Goal: Task Accomplishment & Management: Manage account settings

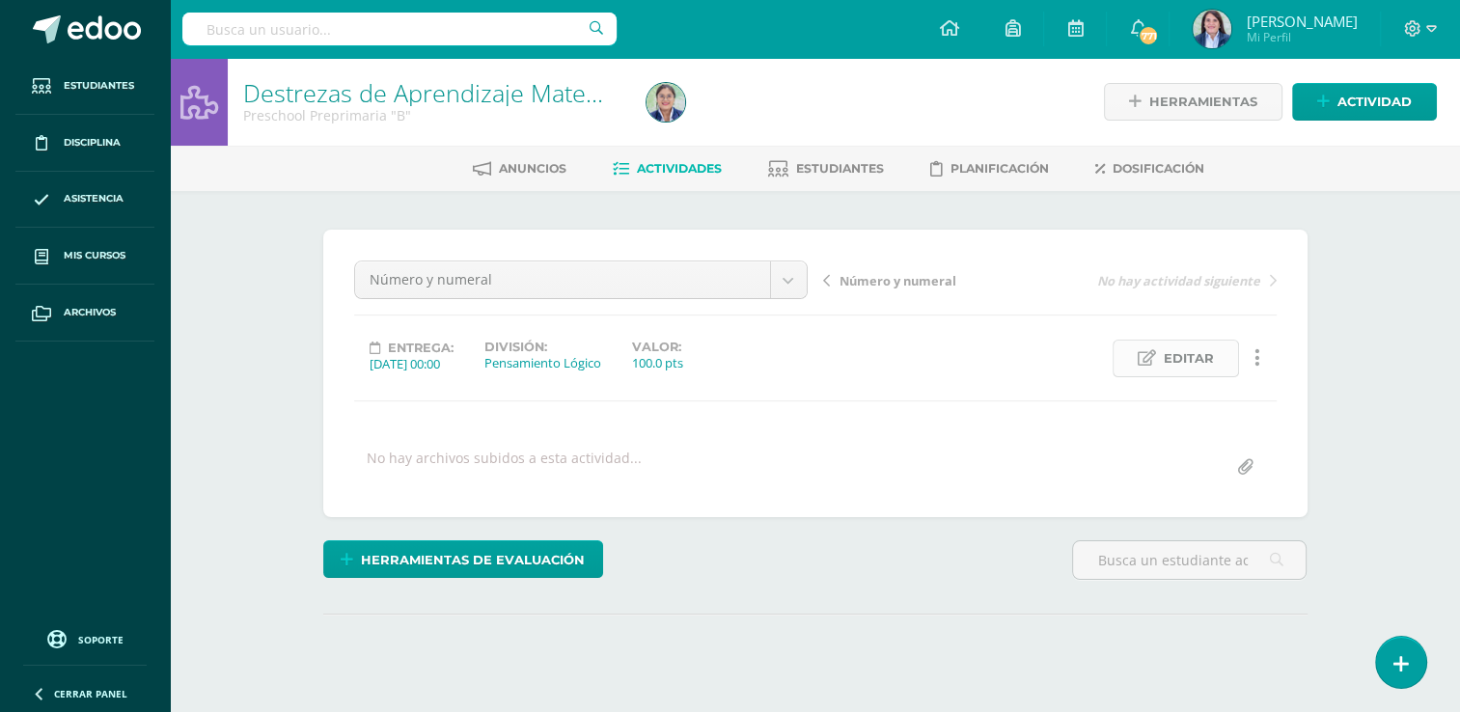
click at [1192, 362] on span "Editar" at bounding box center [1189, 359] width 50 height 36
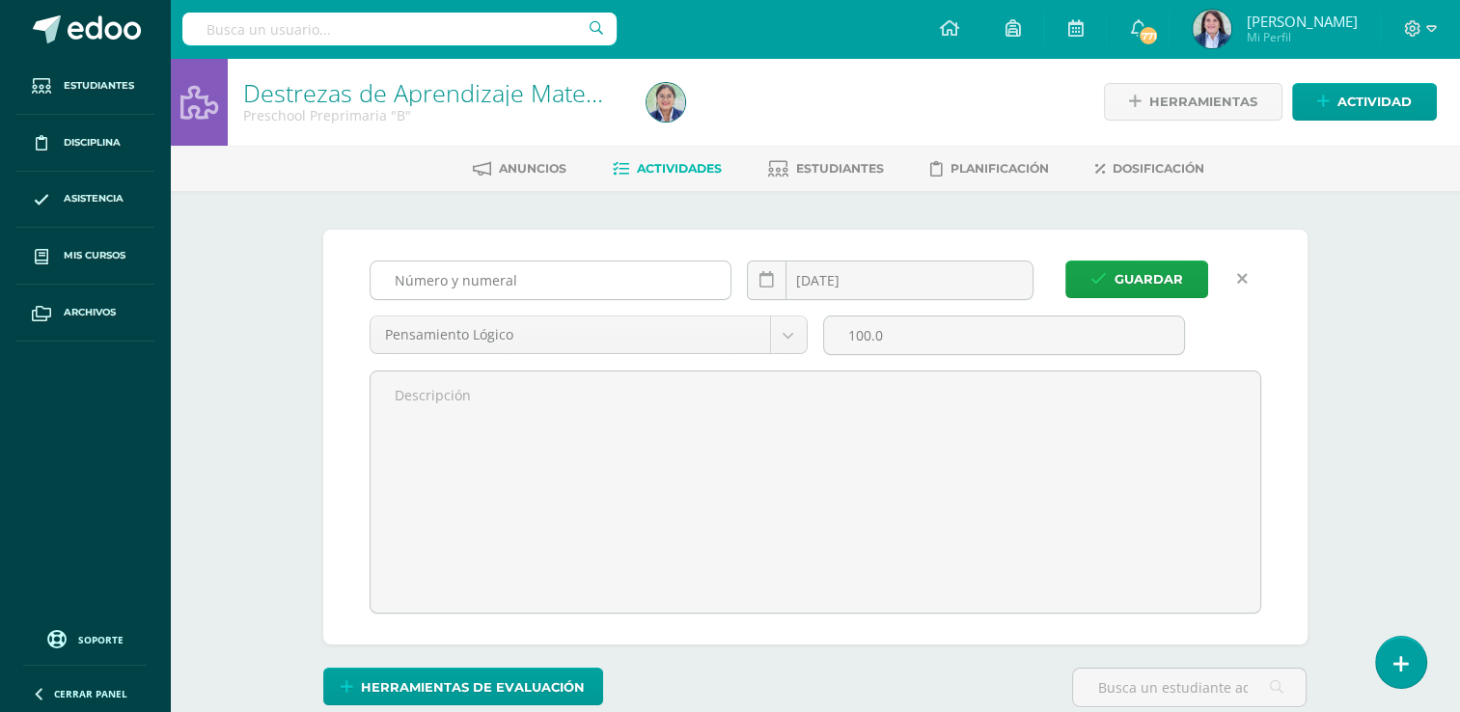
click at [544, 281] on input "Número y numeral" at bounding box center [550, 280] width 361 height 38
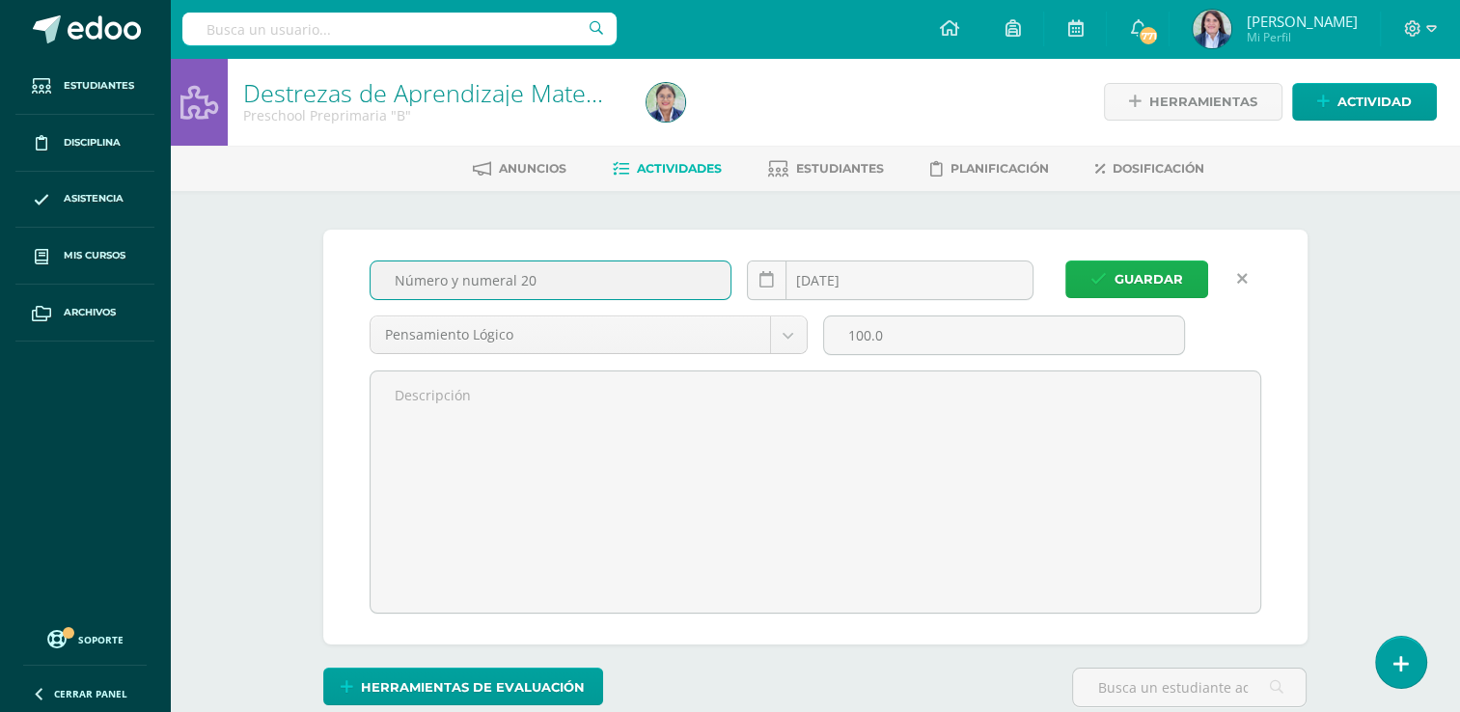
type input "Número y numeral 20"
click at [1142, 276] on span "Guardar" at bounding box center [1148, 279] width 69 height 36
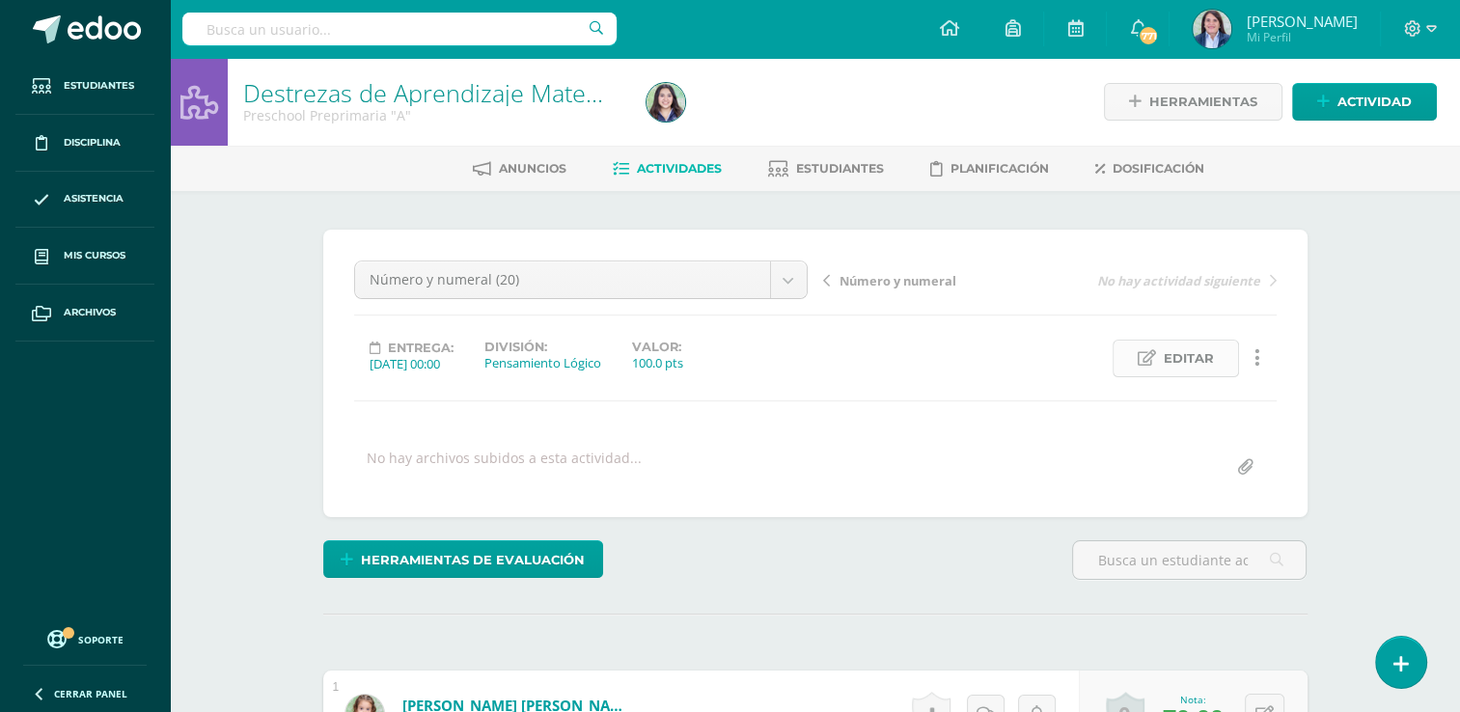
click at [1176, 365] on span "Editar" at bounding box center [1189, 359] width 50 height 36
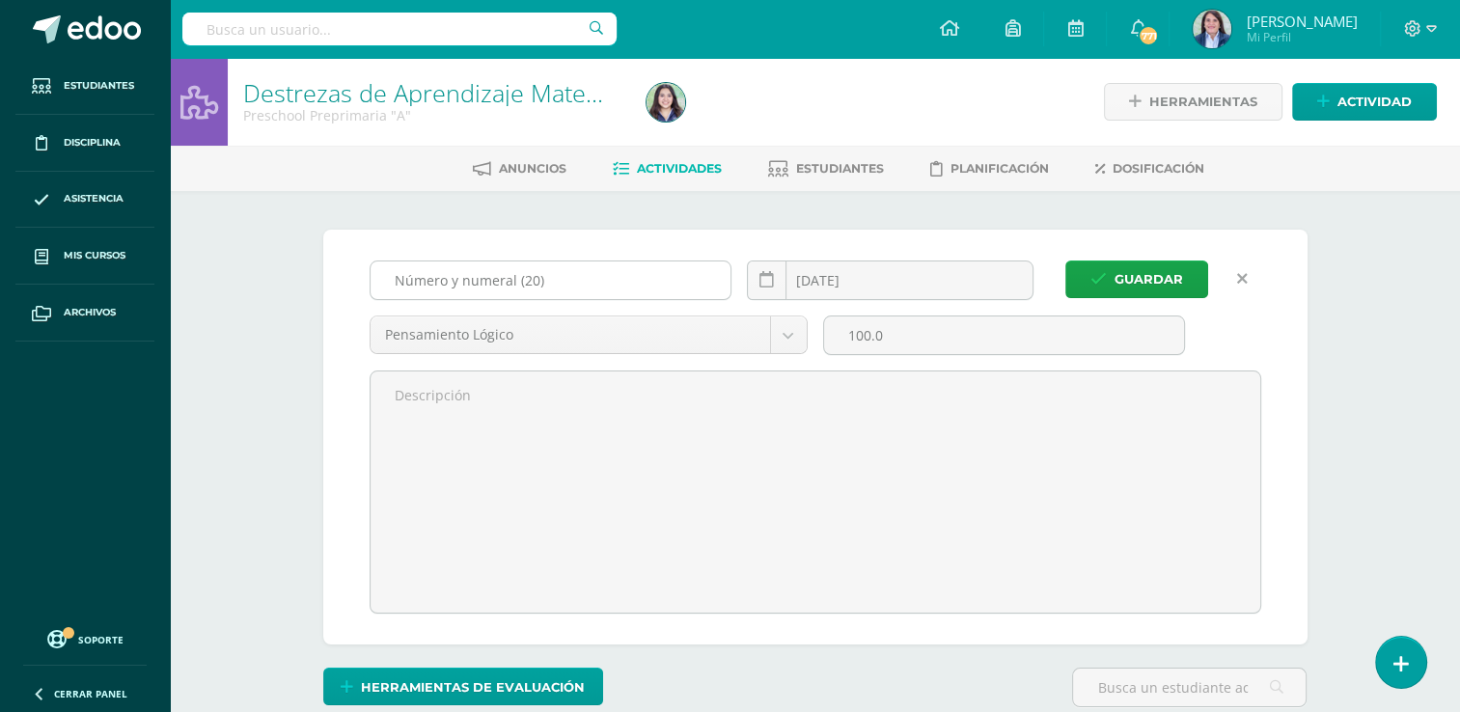
drag, startPoint x: 540, startPoint y: 277, endPoint x: 550, endPoint y: 291, distance: 17.4
click at [540, 277] on input "Número y numeral (20)" at bounding box center [550, 280] width 361 height 38
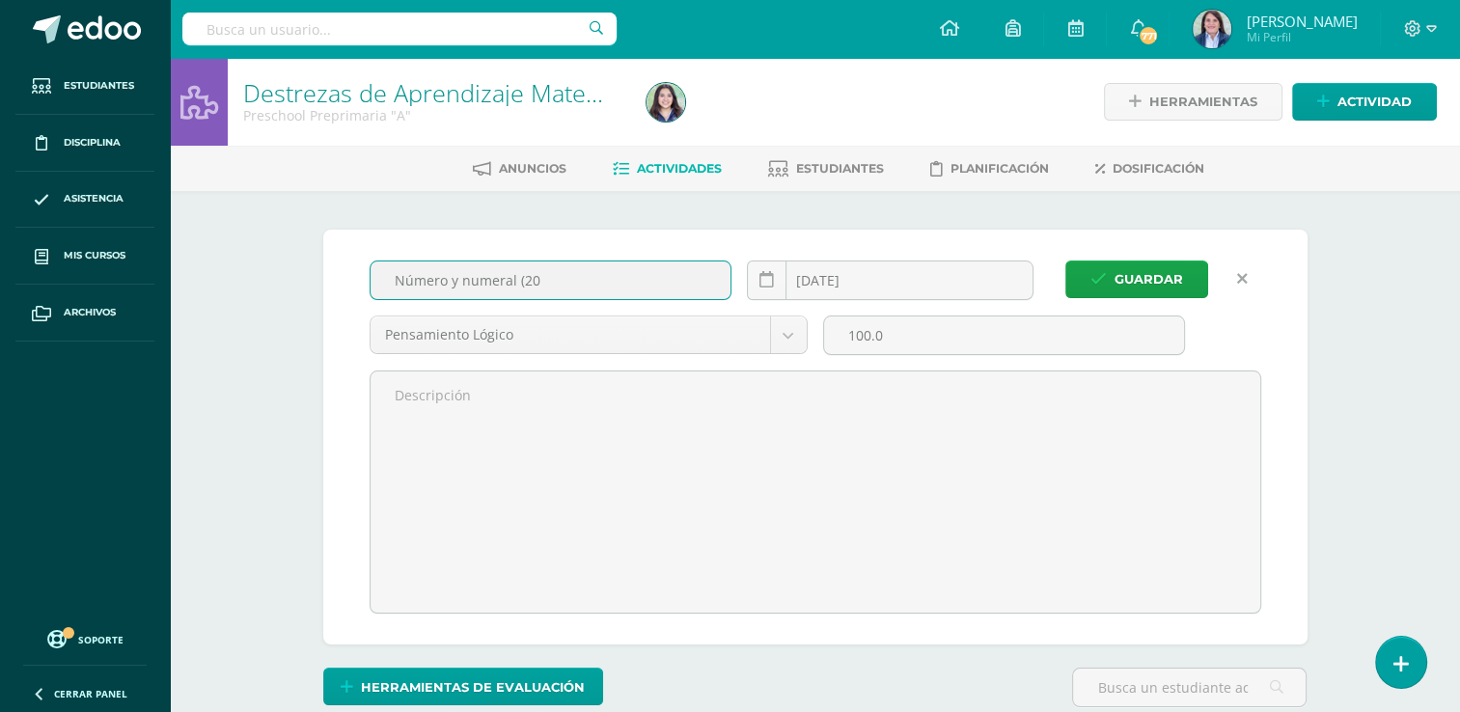
scroll to position [1, 0]
click at [521, 280] on input "Número y numeral (20" at bounding box center [550, 279] width 361 height 38
type input "Número y numeral 20"
click at [1108, 275] on button "Guardar" at bounding box center [1136, 279] width 143 height 38
